Goal: Transaction & Acquisition: Purchase product/service

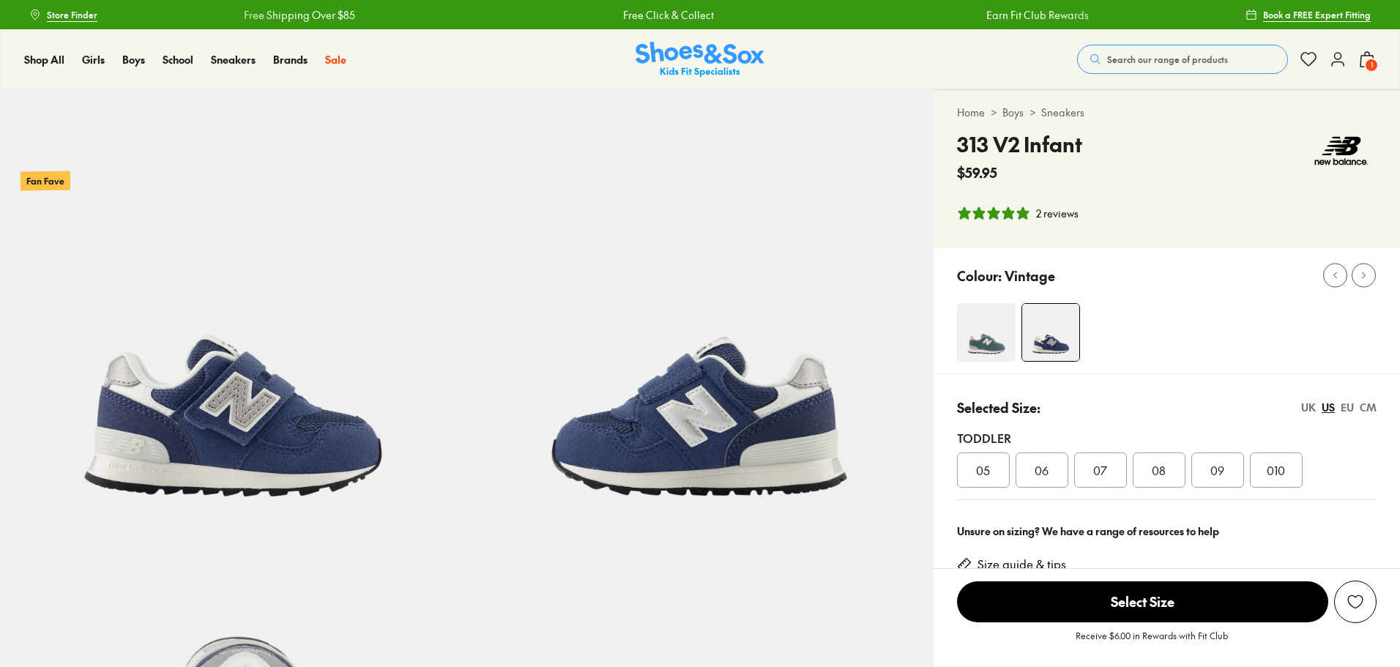
select select "*"
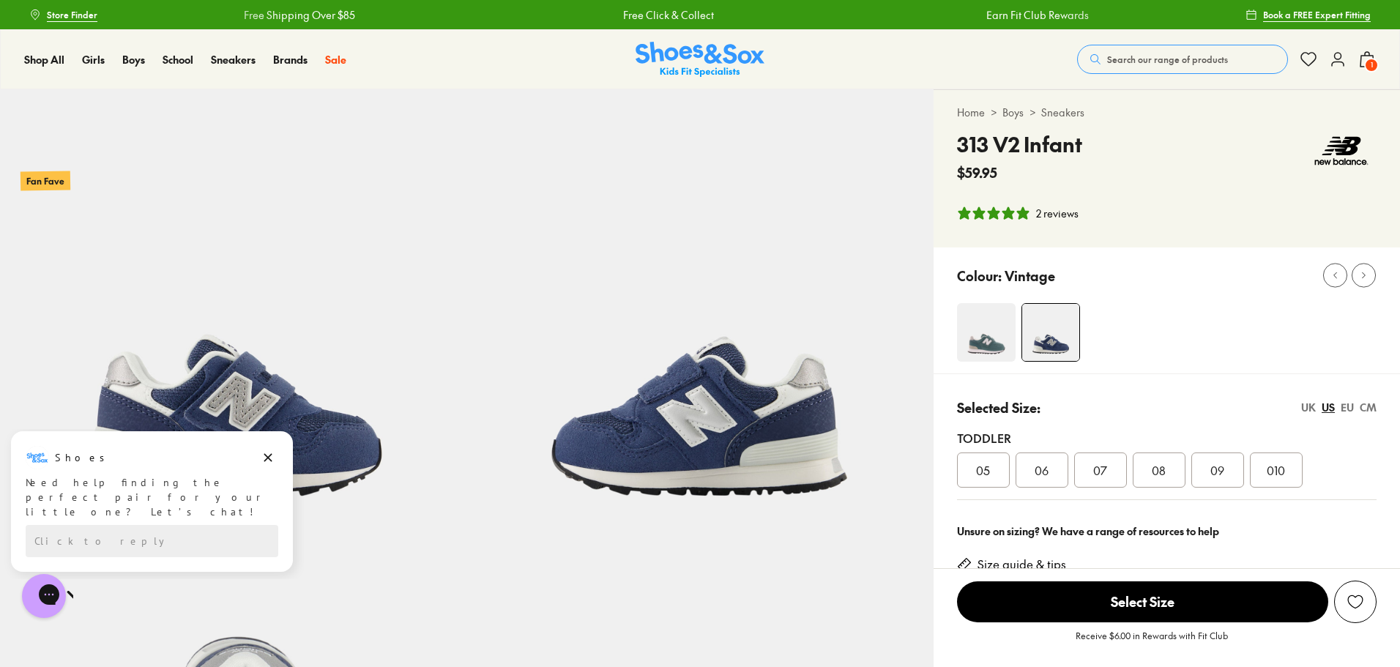
click at [1364, 66] on icon at bounding box center [1367, 60] width 18 height 18
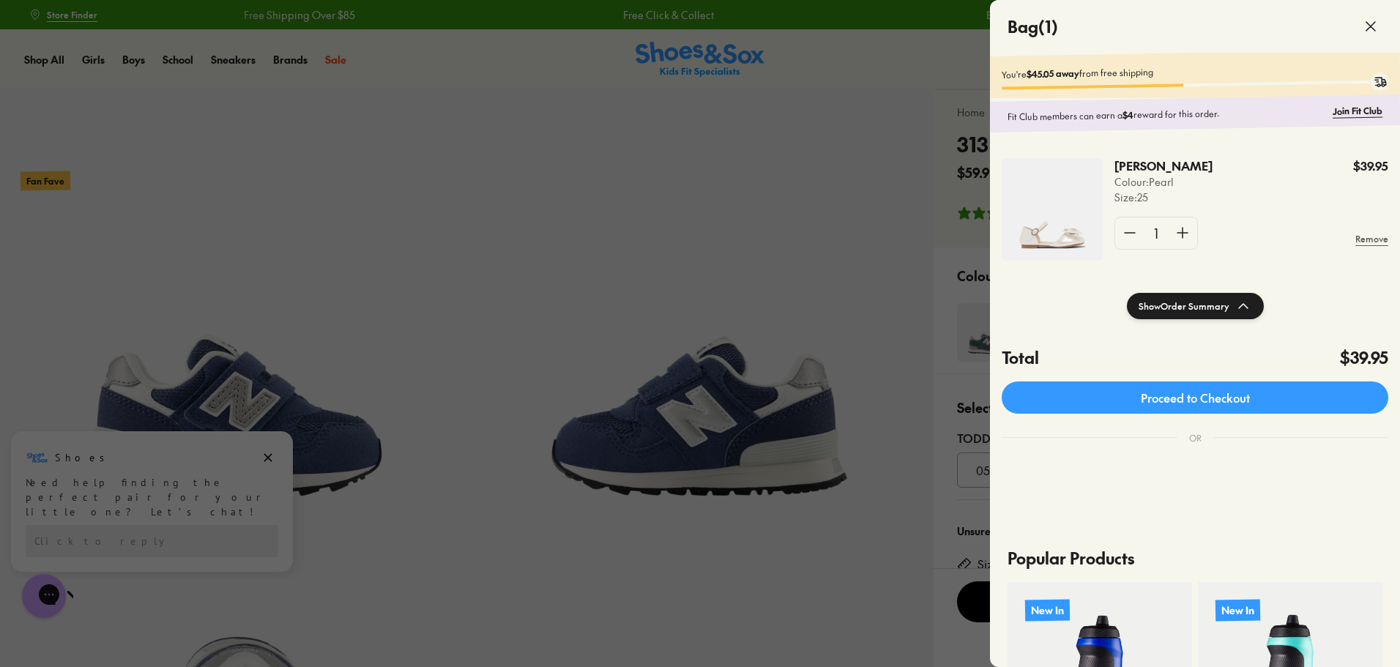
click at [1130, 173] on p "[PERSON_NAME]" at bounding box center [1154, 166] width 78 height 16
click at [1131, 205] on p "Size : 25" at bounding box center [1164, 197] width 98 height 15
click at [1065, 241] on img at bounding box center [1052, 209] width 101 height 103
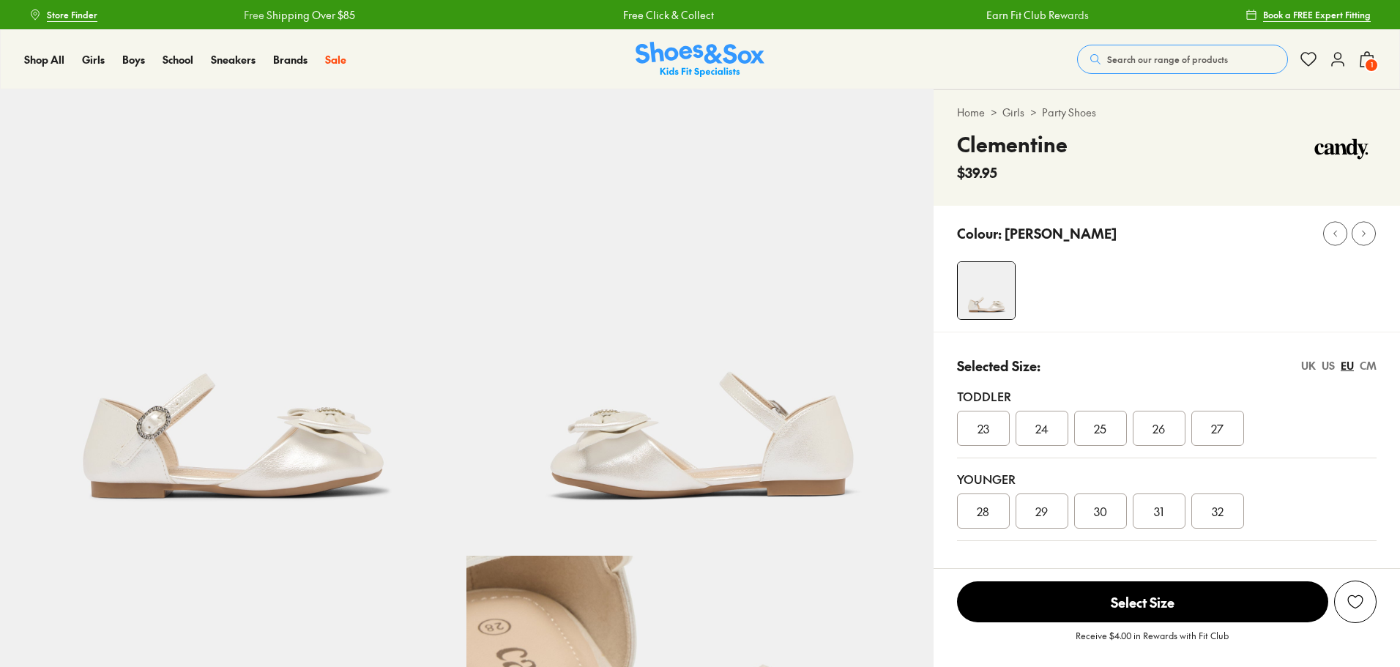
scroll to position [73, 0]
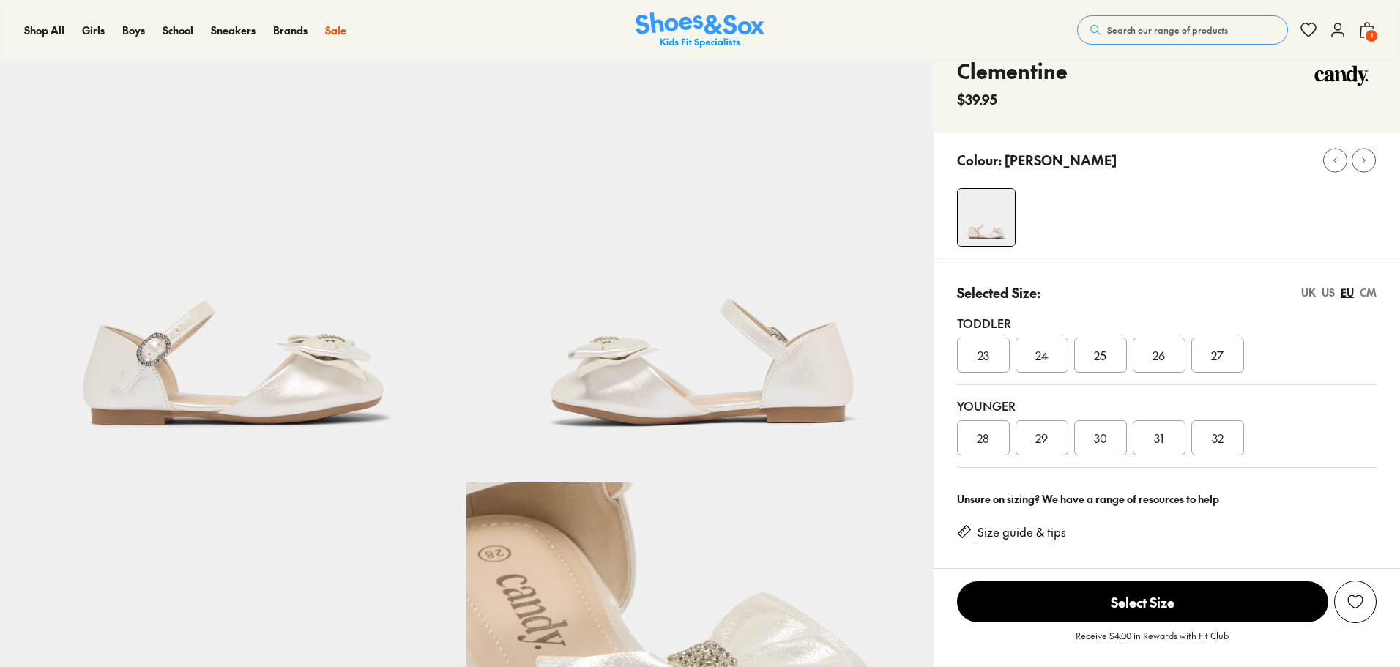
select select "*"
click at [981, 354] on span "23" at bounding box center [984, 355] width 12 height 18
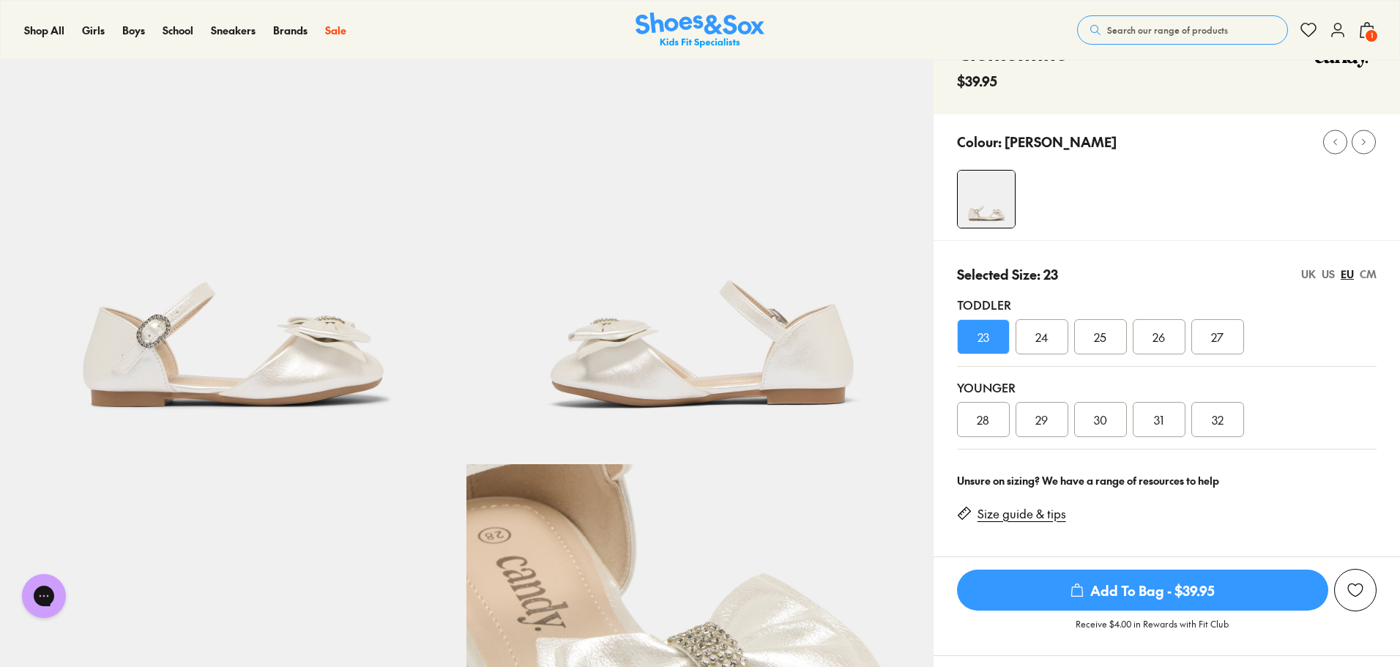
scroll to position [73, 0]
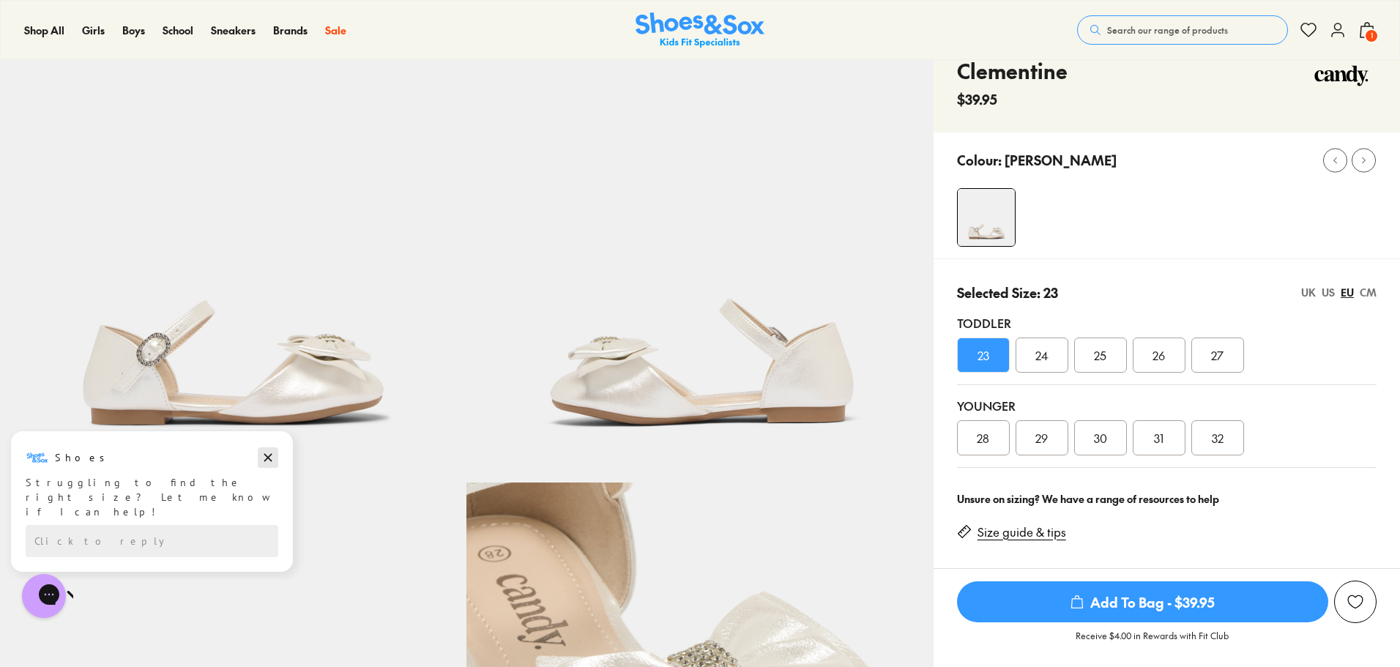
click at [268, 461] on icon "Dismiss campaign" at bounding box center [268, 458] width 15 height 18
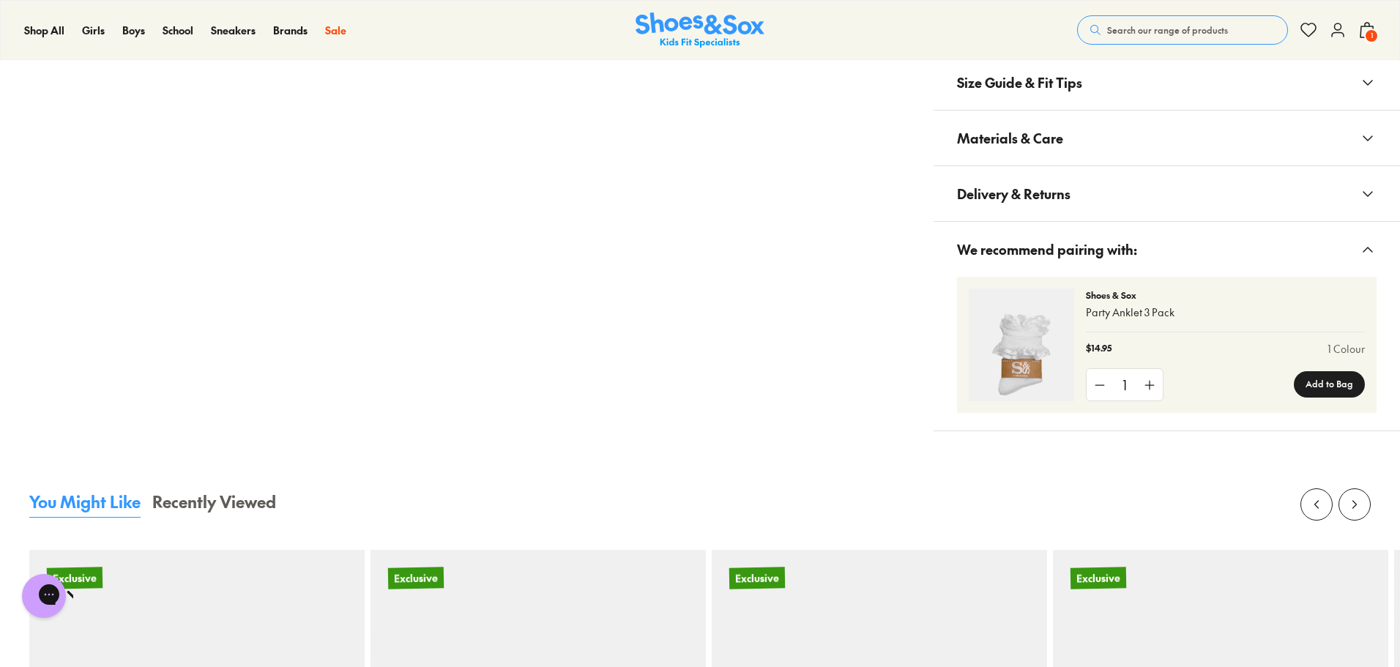
scroll to position [1025, 0]
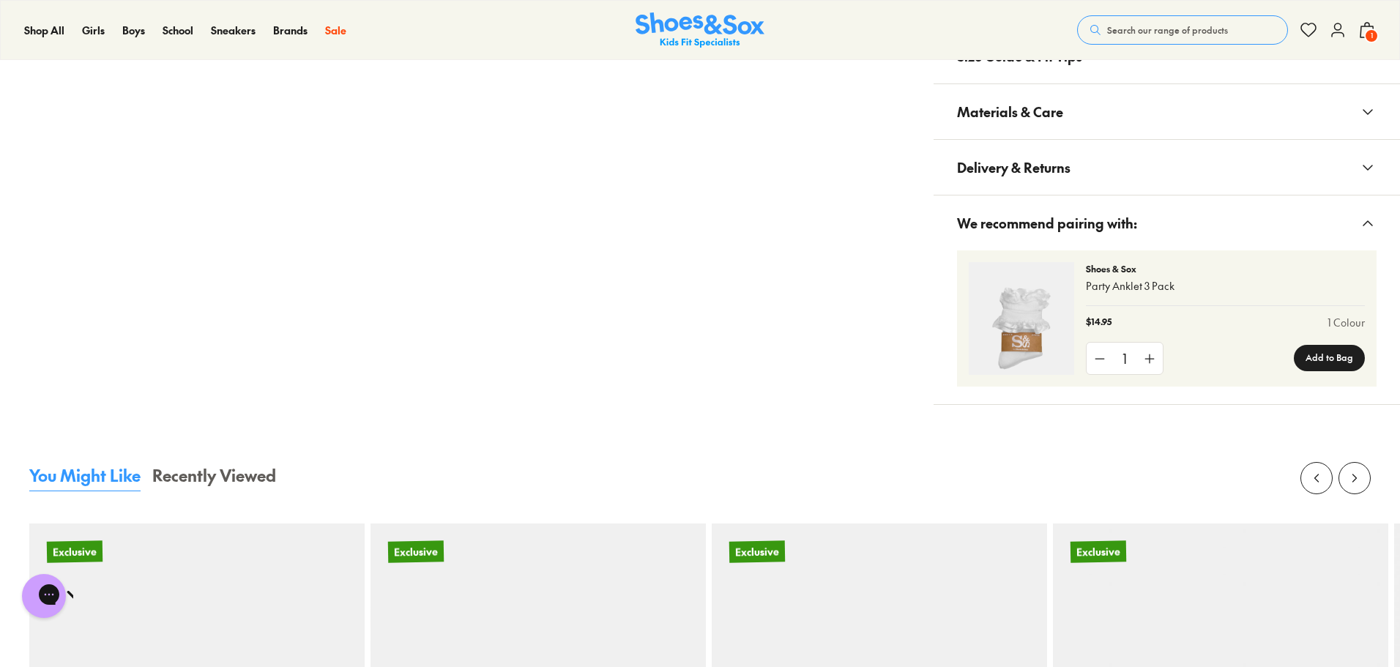
click at [1044, 300] on img at bounding box center [1021, 318] width 105 height 113
click at [1119, 284] on p "Party Anklet 3 Pack" at bounding box center [1225, 285] width 279 height 15
click at [1115, 269] on p "Shoes & Sox" at bounding box center [1225, 268] width 279 height 13
click at [1027, 360] on img at bounding box center [1021, 318] width 105 height 113
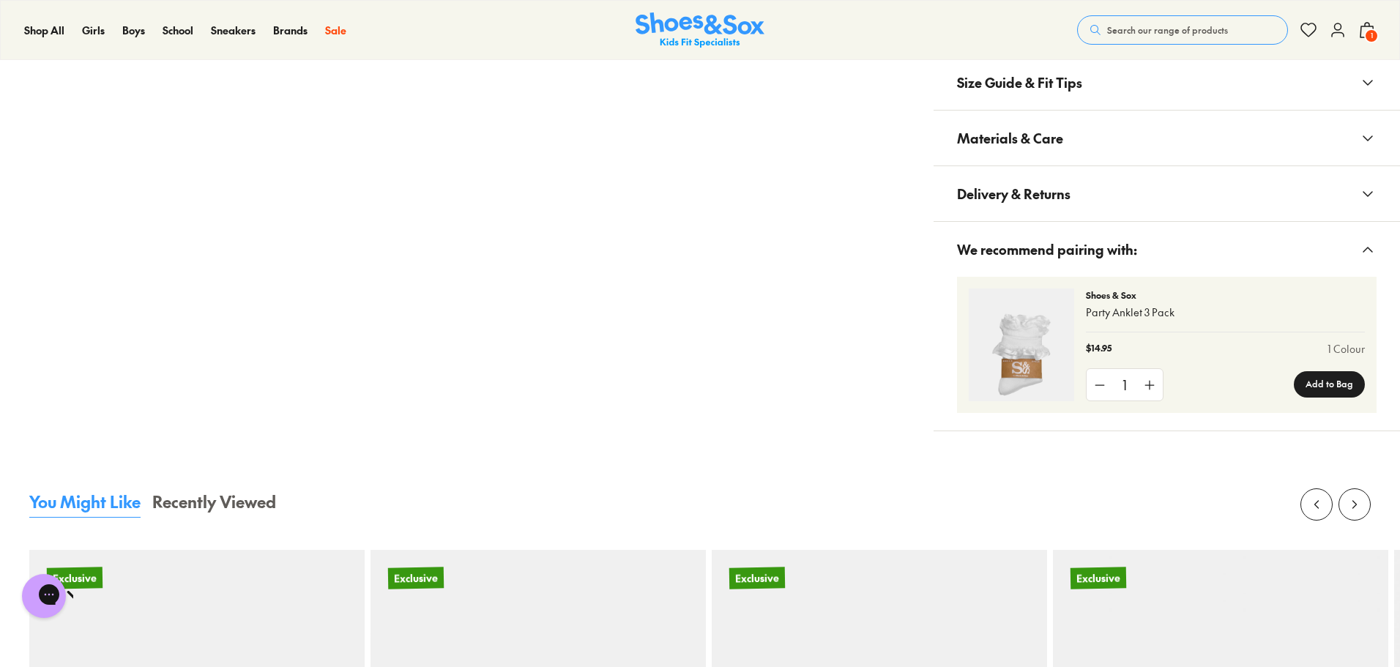
scroll to position [952, 0]
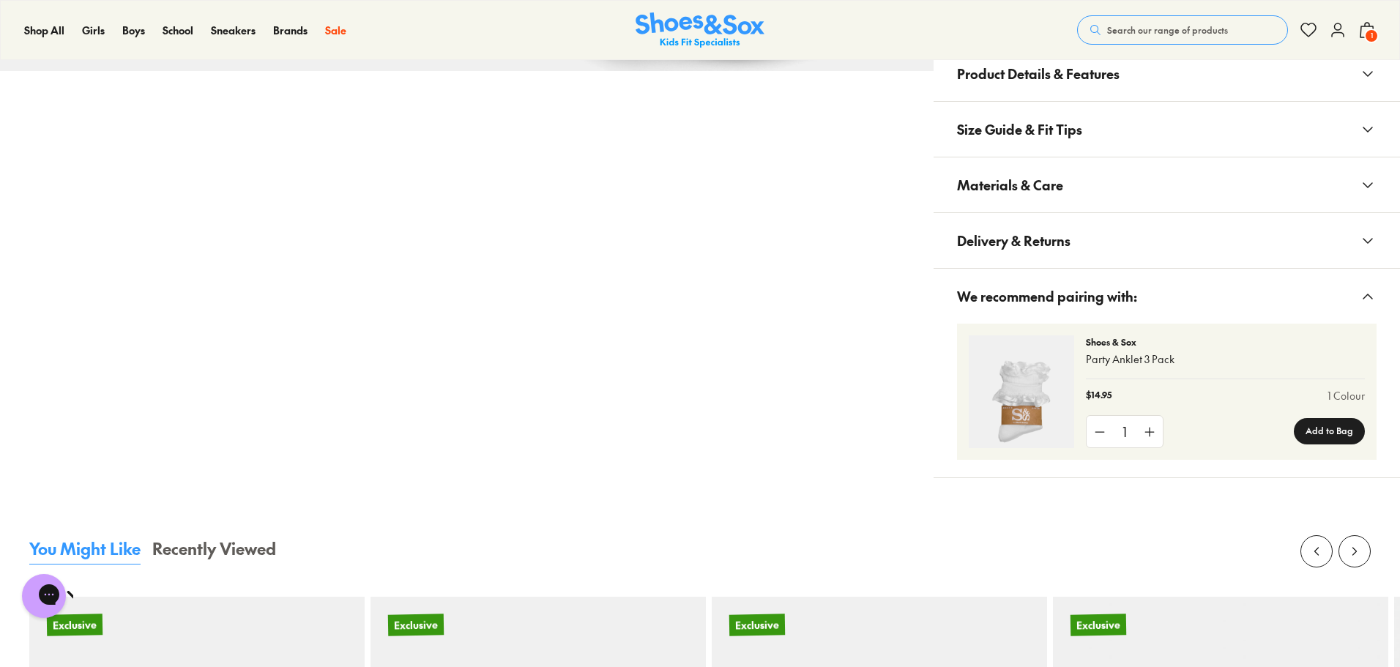
click at [1367, 277] on button "We recommend pairing with:" at bounding box center [1167, 296] width 466 height 55
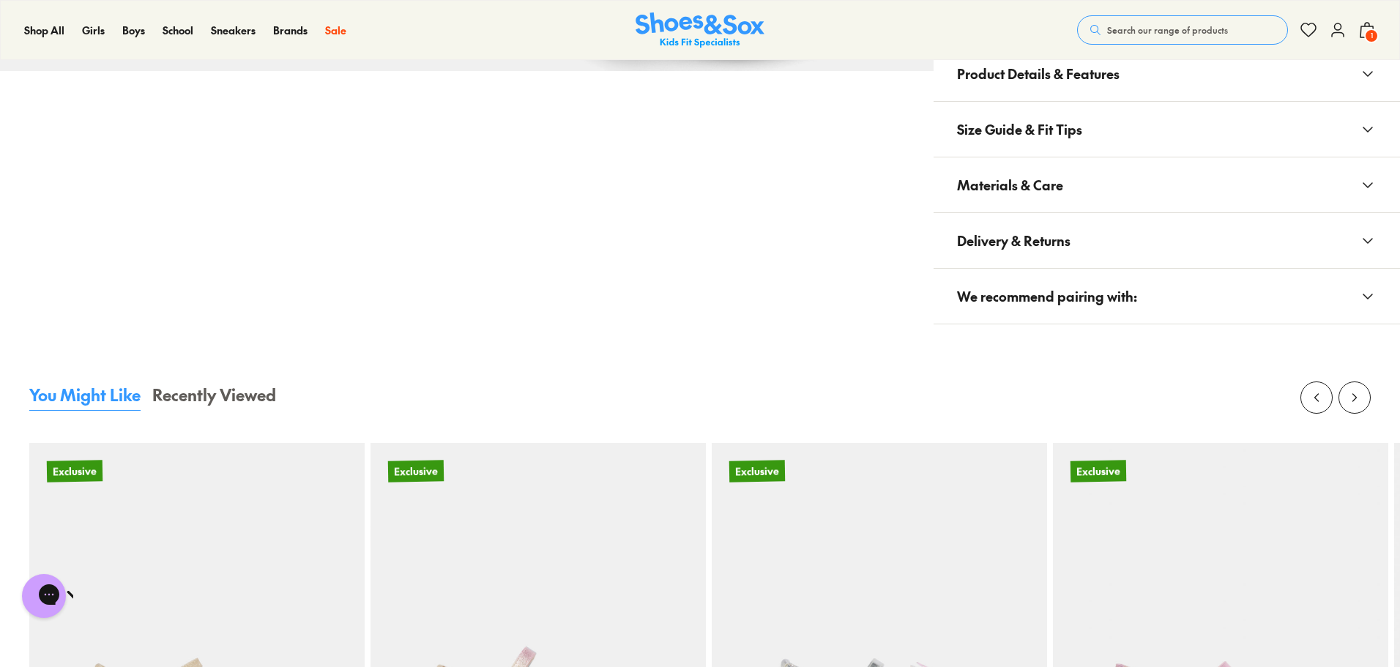
click at [1367, 277] on button "We recommend pairing with:" at bounding box center [1167, 296] width 466 height 55
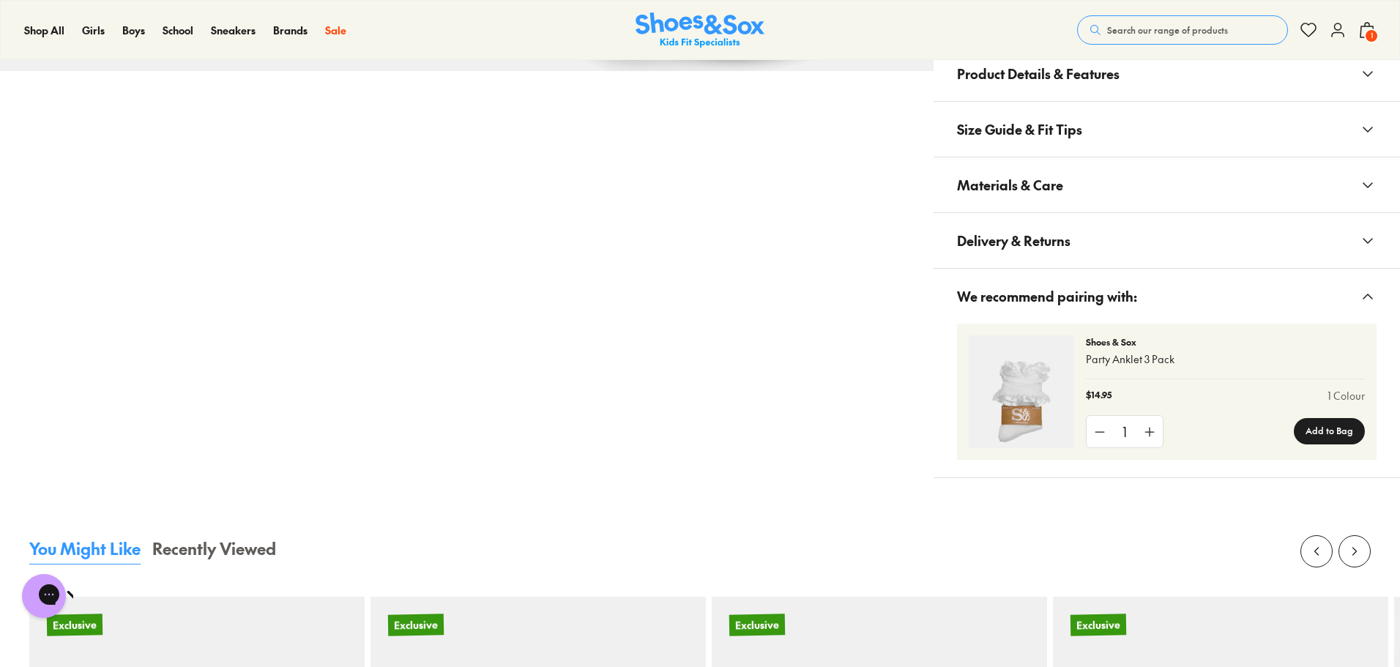
click at [1114, 339] on p "Shoes & Sox" at bounding box center [1225, 341] width 279 height 13
click at [1003, 423] on img at bounding box center [1021, 391] width 105 height 113
click at [1018, 423] on img at bounding box center [1021, 391] width 105 height 113
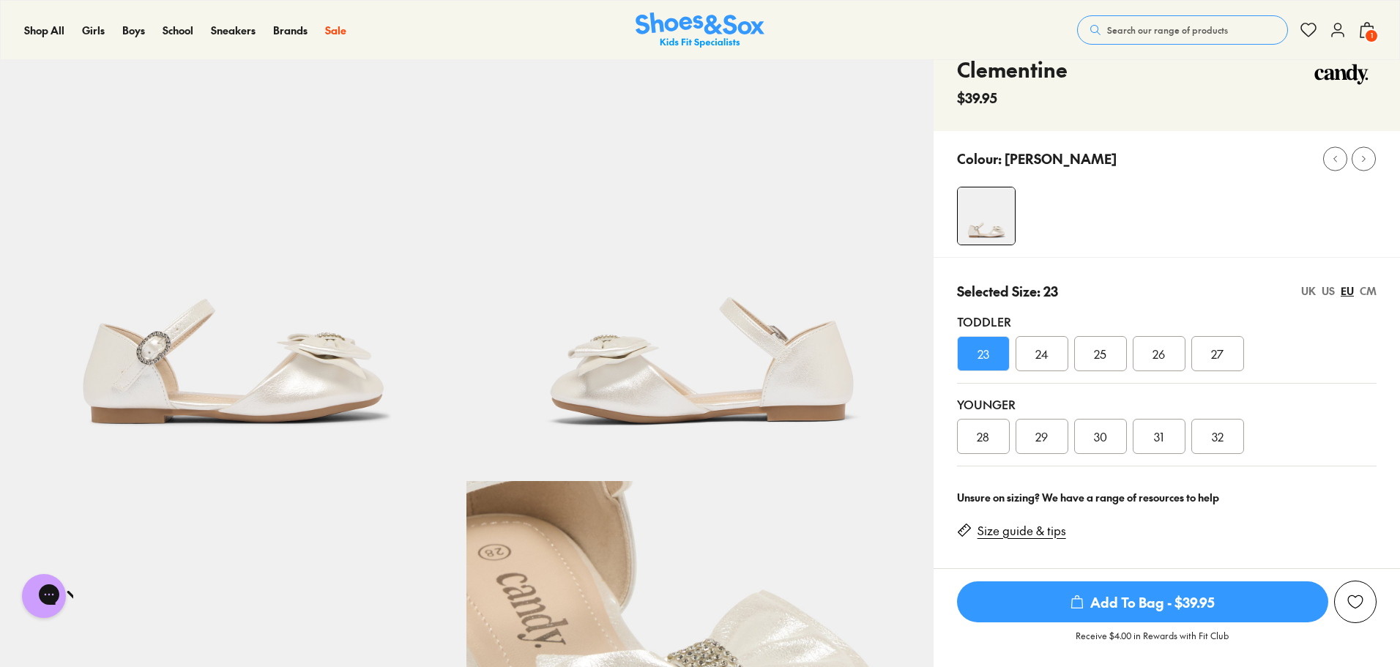
scroll to position [48, 0]
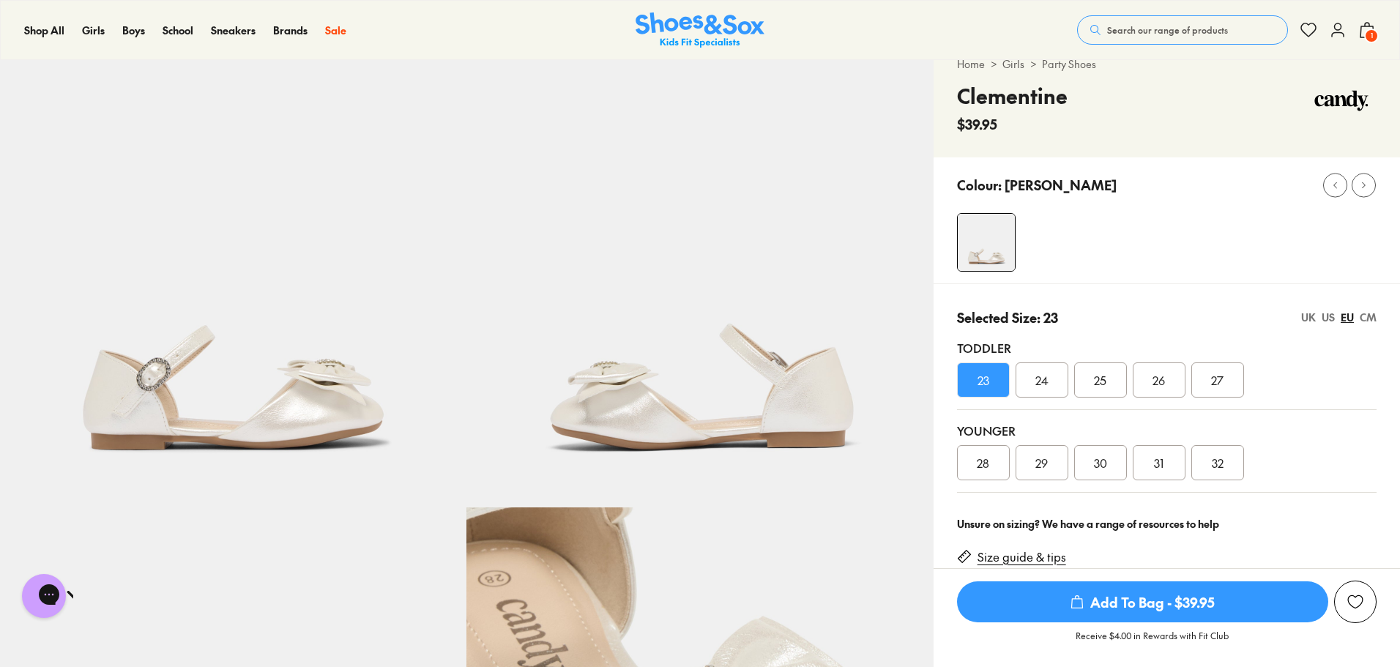
click at [1101, 378] on span "25" at bounding box center [1100, 380] width 12 height 18
click at [1312, 317] on div "UK" at bounding box center [1308, 317] width 15 height 15
click at [1326, 316] on div "US" at bounding box center [1328, 317] width 13 height 15
click at [1348, 313] on div "EU" at bounding box center [1347, 317] width 13 height 15
click at [1365, 315] on div "CM" at bounding box center [1368, 317] width 17 height 15
